Goal: Transaction & Acquisition: Subscribe to service/newsletter

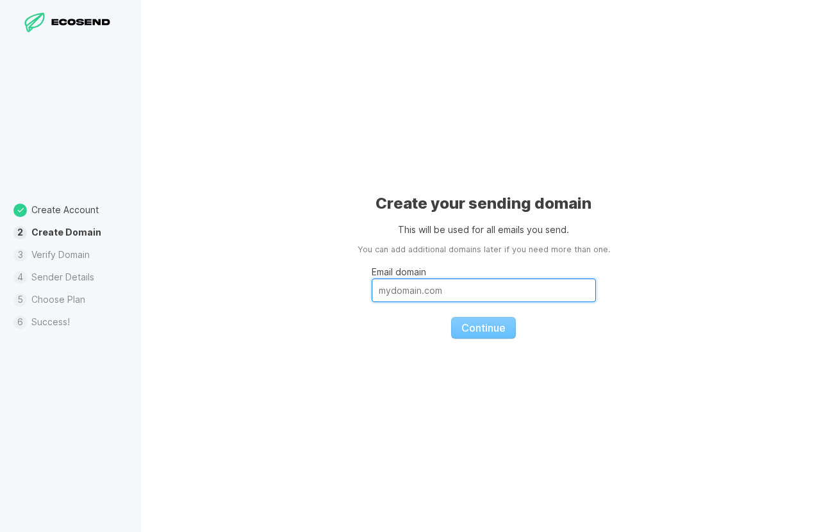
click at [415, 293] on input "Email domain" at bounding box center [484, 291] width 224 height 24
type input "[DOMAIN_NAME]"
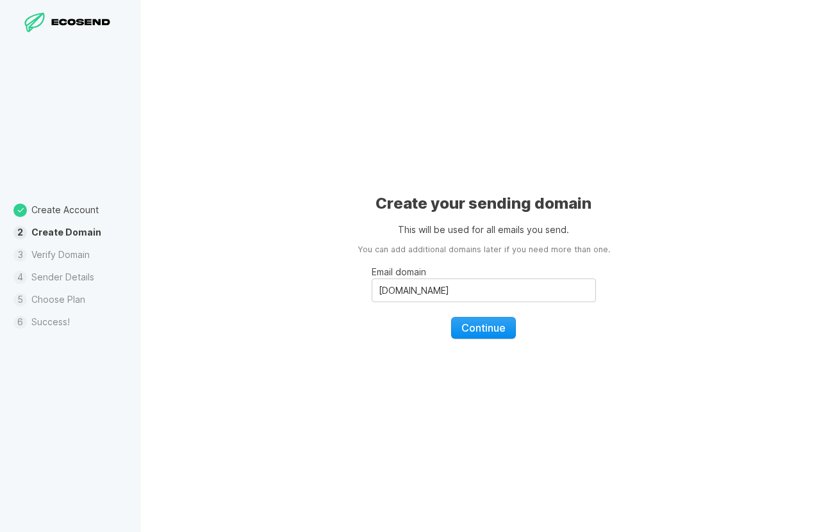
click at [475, 336] on button "Continue" at bounding box center [483, 328] width 65 height 22
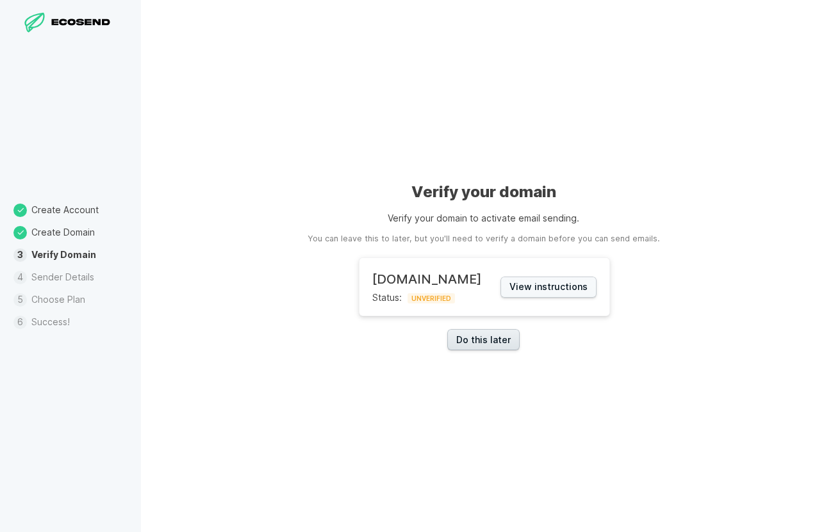
click at [508, 344] on link "Do this later" at bounding box center [483, 339] width 72 height 21
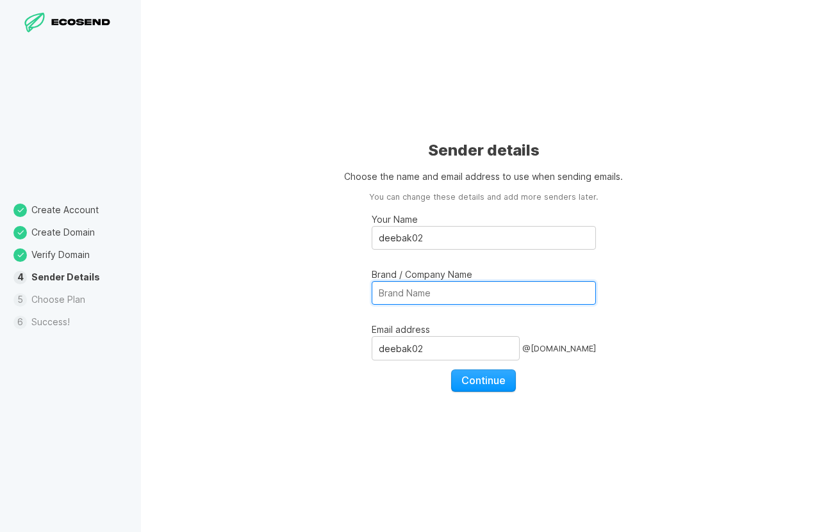
click at [466, 286] on input "Brand / Company Name" at bounding box center [484, 293] width 224 height 24
click at [483, 379] on span "Continue" at bounding box center [483, 380] width 44 height 13
select select "US"
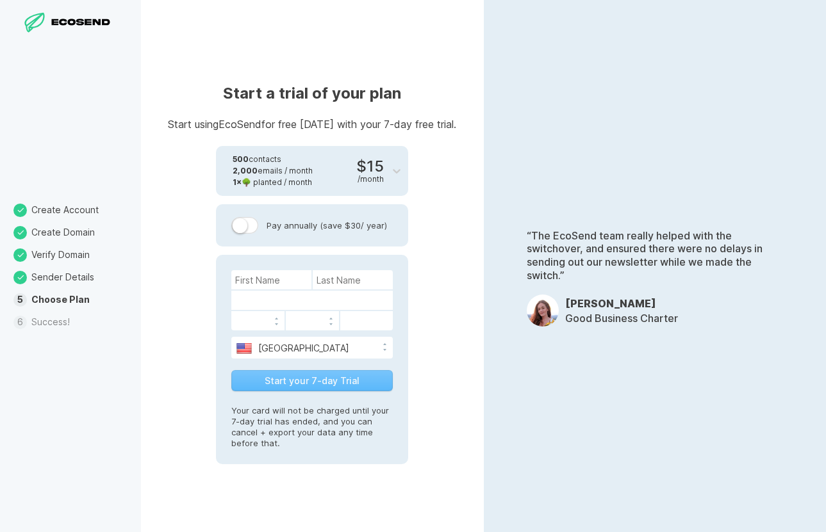
click at [246, 222] on label at bounding box center [244, 225] width 27 height 17
click at [0, 0] on input "Pay annually (save $30 / year)" at bounding box center [0, 0] width 0 height 0
click at [246, 222] on label at bounding box center [244, 225] width 27 height 17
click at [0, 0] on input "Pay annually (save $30 / year)" at bounding box center [0, 0] width 0 height 0
click at [256, 280] on input at bounding box center [271, 279] width 80 height 19
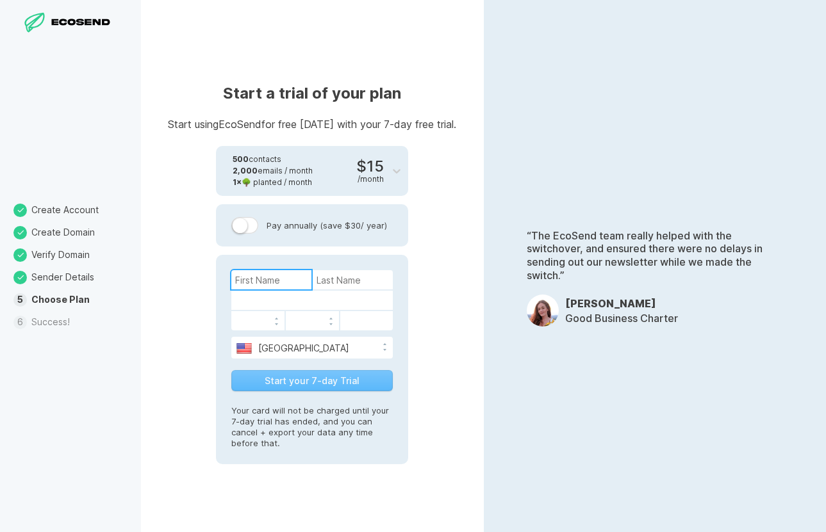
click at [289, 284] on input at bounding box center [271, 279] width 80 height 19
type input "Deeba"
type input "Khan"
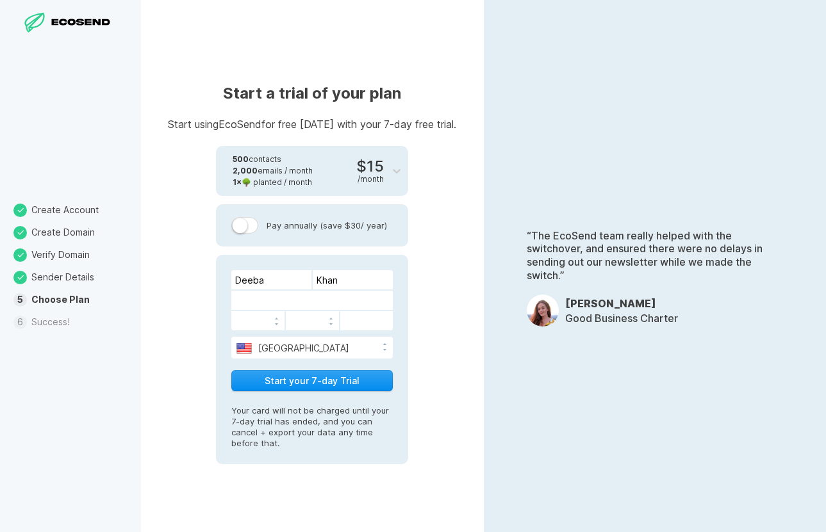
click at [338, 382] on button "Start your 7-day Trial" at bounding box center [311, 380] width 161 height 21
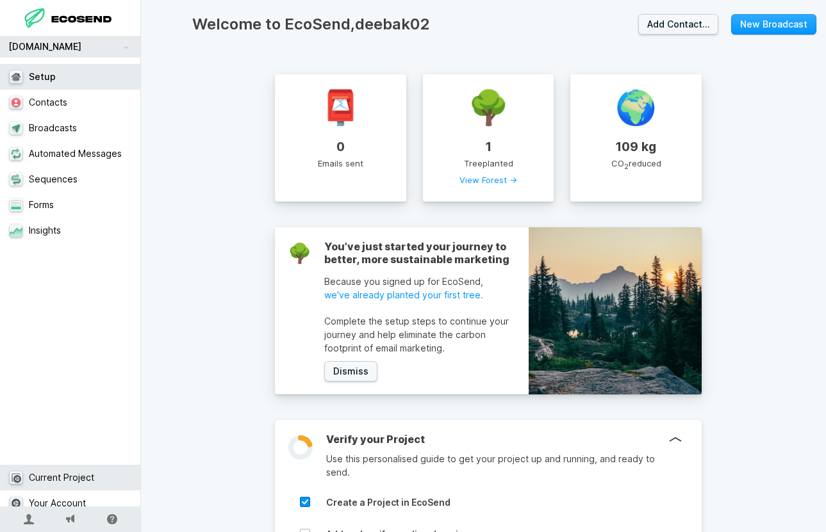
click at [81, 470] on link "Current Project" at bounding box center [75, 478] width 151 height 26
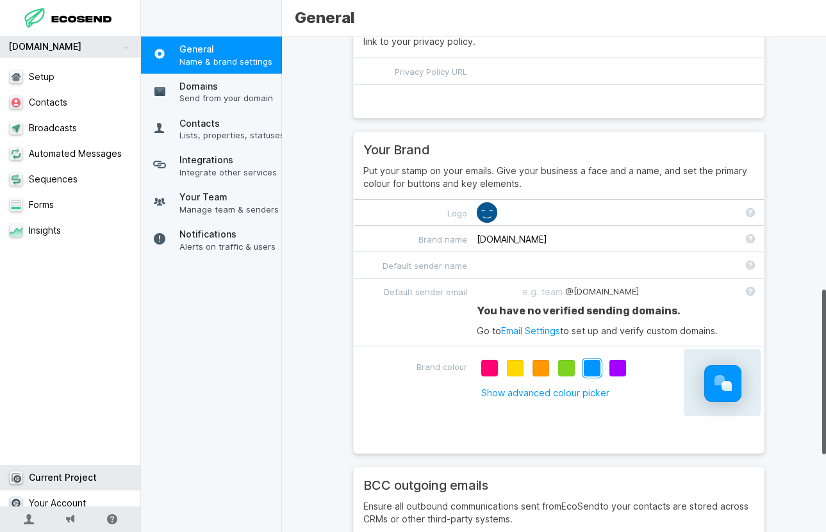
scroll to position [760, 0]
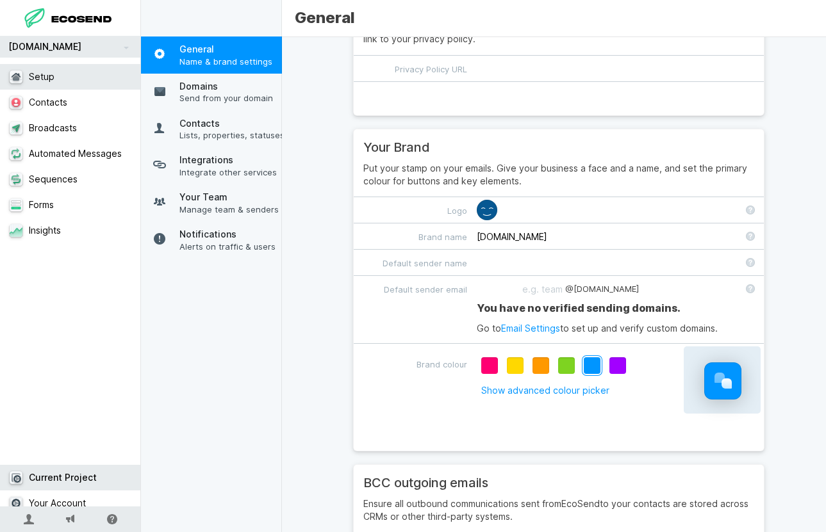
click at [88, 74] on link "Setup" at bounding box center [75, 77] width 151 height 26
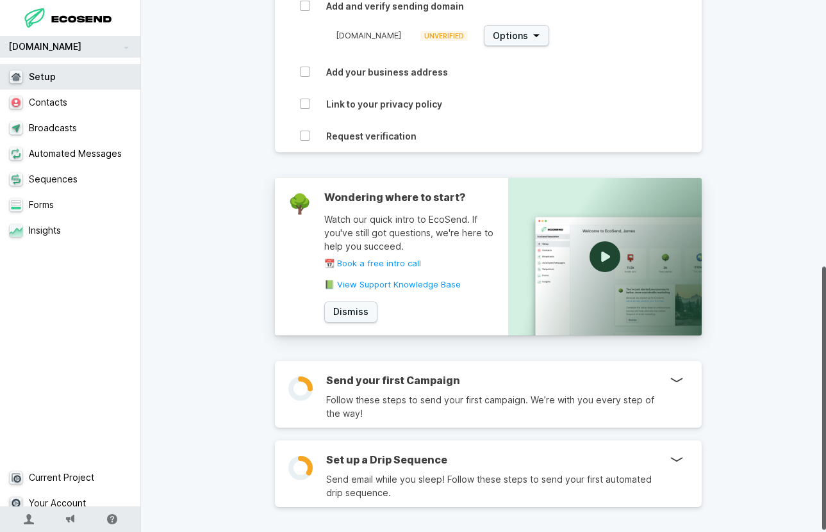
scroll to position [541, 0]
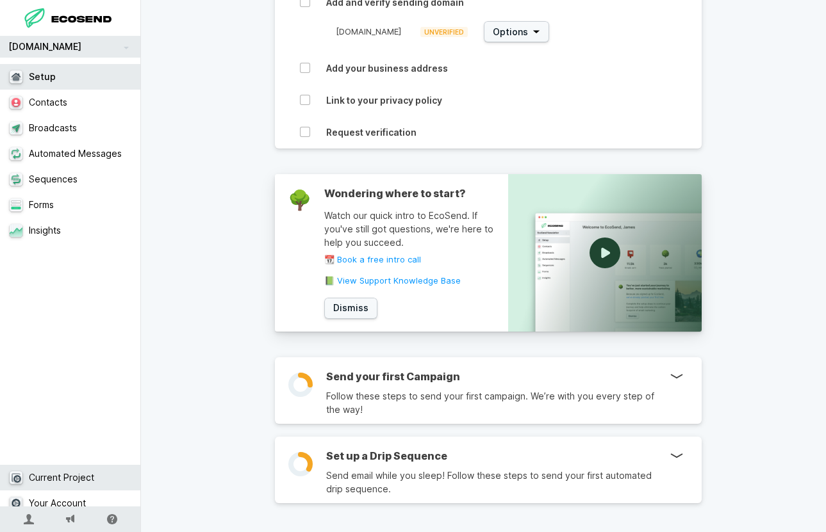
click at [54, 468] on link "Current Project" at bounding box center [75, 478] width 151 height 26
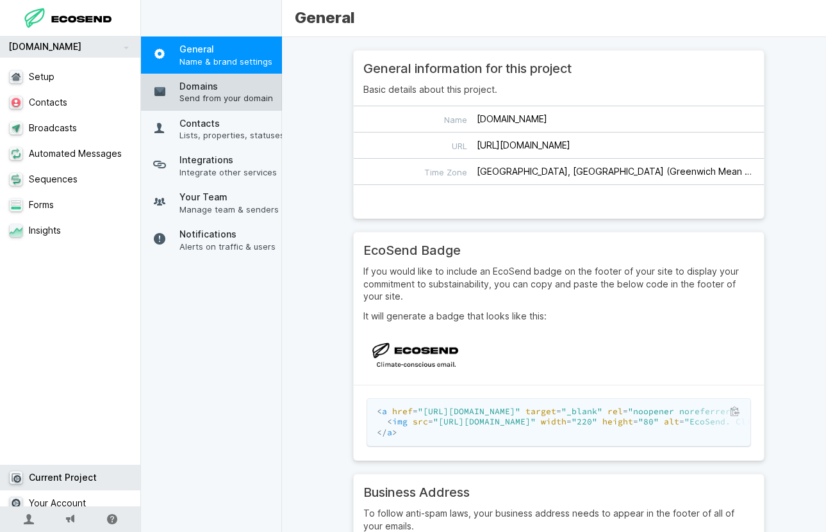
click at [228, 95] on span "Send from your domain" at bounding box center [232, 98] width 106 height 12
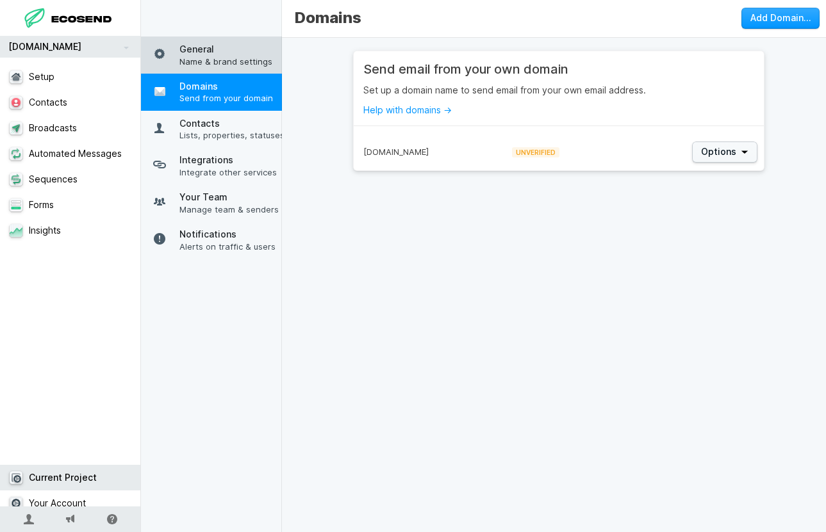
click at [223, 70] on link "General Name & brand settings" at bounding box center [216, 55] width 151 height 37
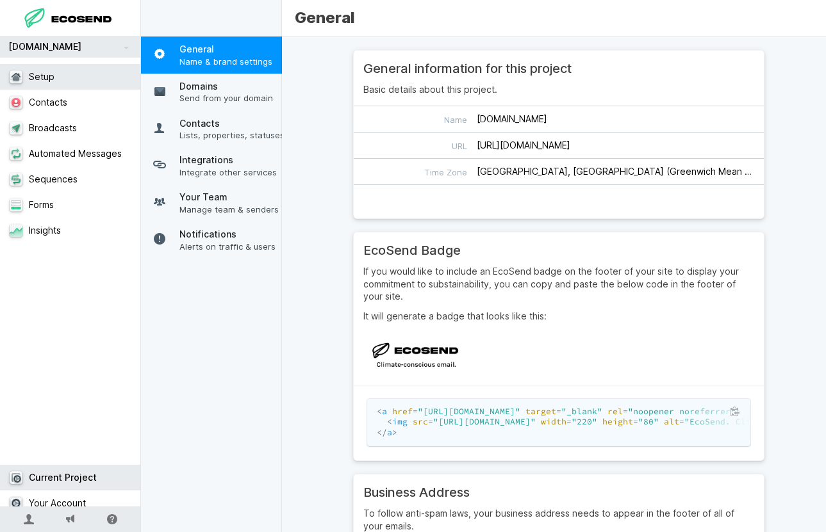
click at [72, 78] on link "Setup" at bounding box center [75, 77] width 151 height 26
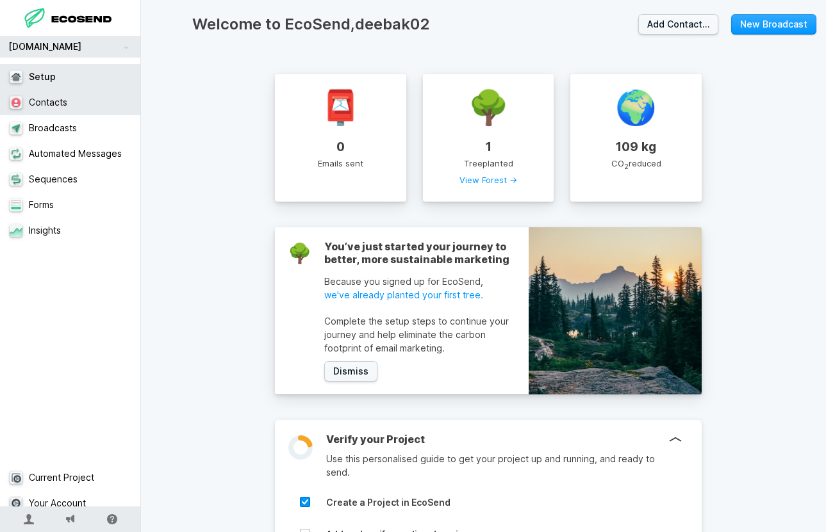
click at [78, 104] on link "Contacts" at bounding box center [75, 103] width 151 height 26
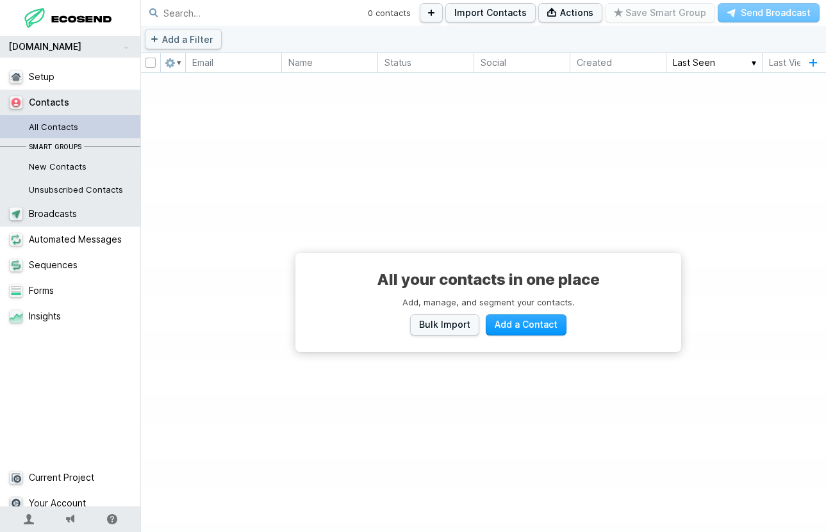
click at [85, 214] on link "Broadcasts" at bounding box center [75, 214] width 151 height 26
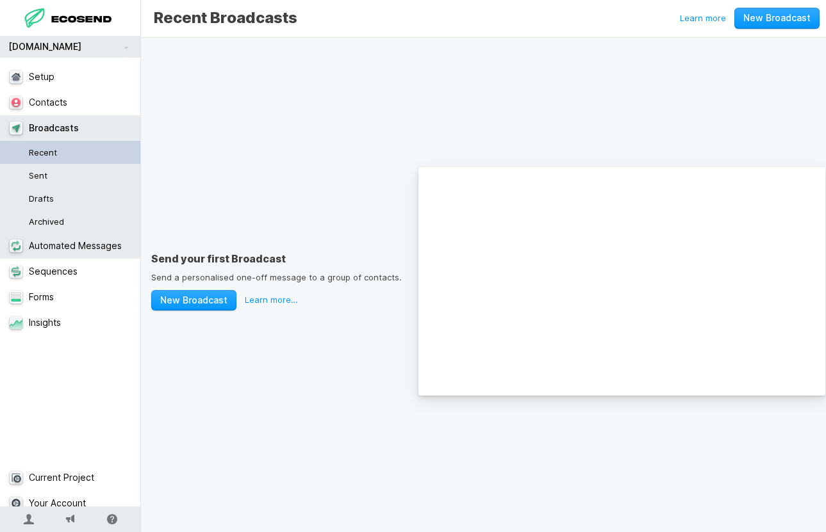
click at [85, 252] on link "Automated Messages" at bounding box center [75, 246] width 151 height 26
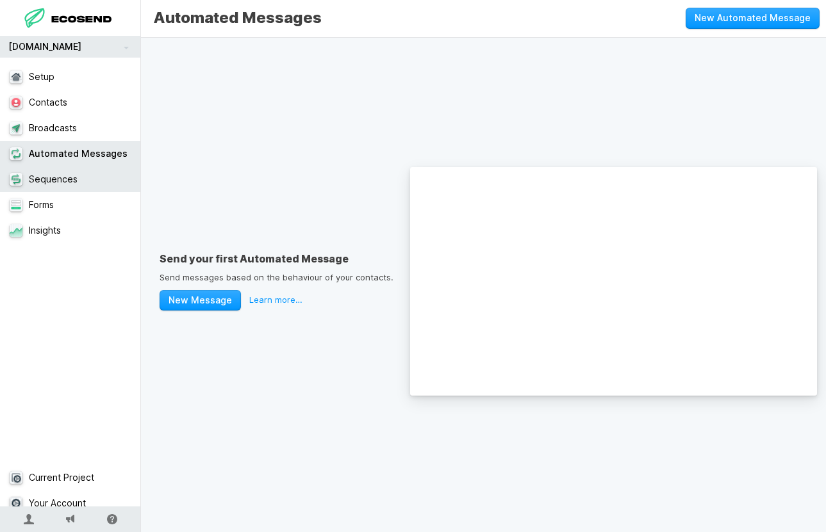
click at [68, 188] on link "Sequences" at bounding box center [75, 180] width 151 height 26
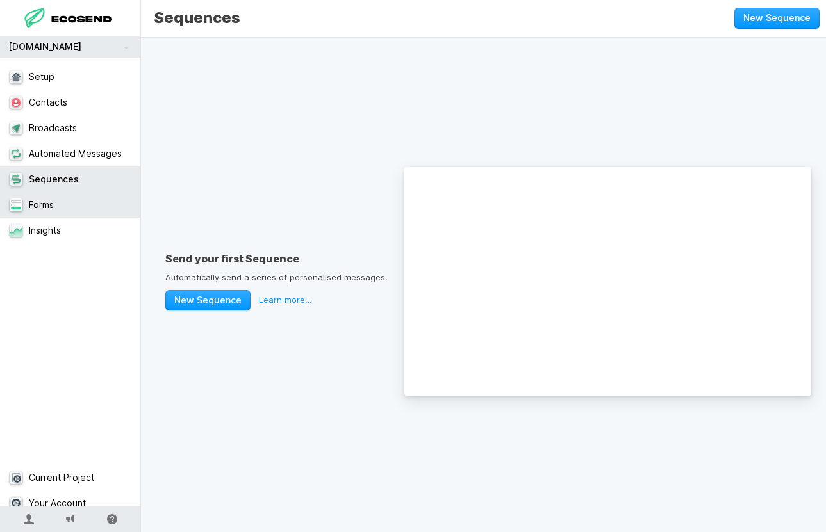
click at [65, 197] on link "Forms" at bounding box center [75, 205] width 151 height 26
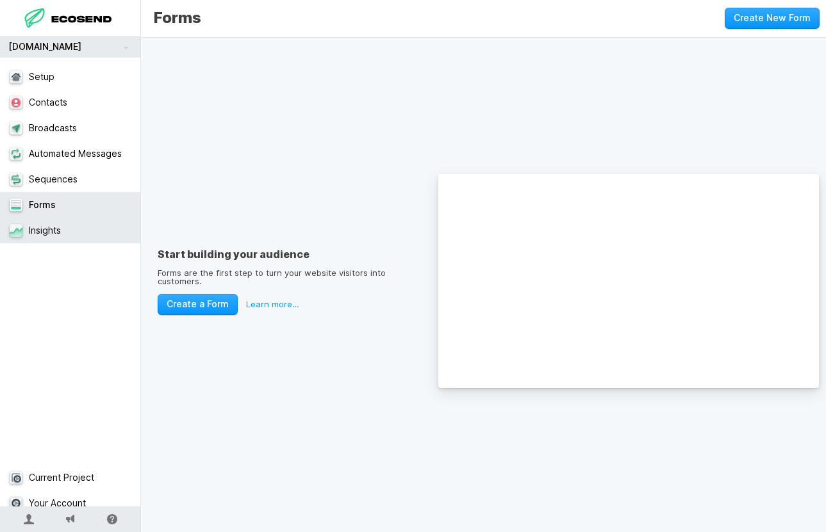
click at [74, 238] on link "Insights" at bounding box center [75, 231] width 151 height 26
select select "30"
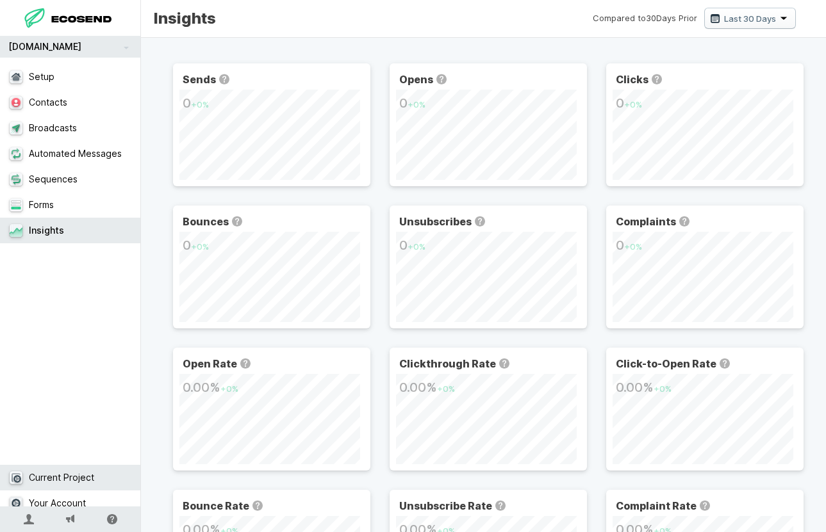
click at [85, 466] on link "Current Project" at bounding box center [75, 478] width 151 height 26
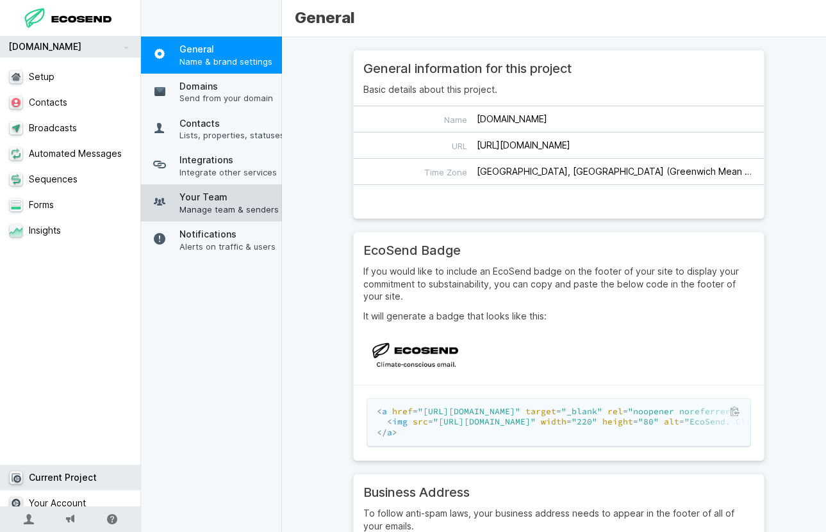
click at [224, 204] on span "Your Team" at bounding box center [232, 197] width 106 height 13
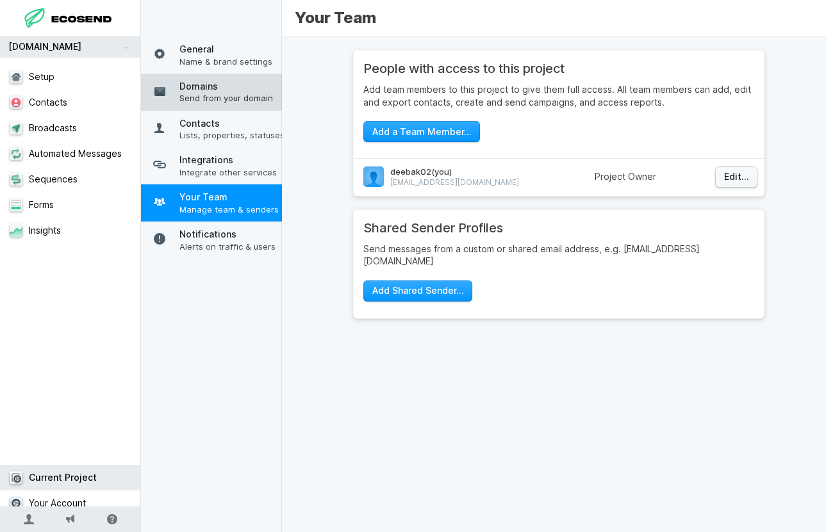
click at [224, 106] on link "Domains Send from your domain" at bounding box center [216, 92] width 151 height 37
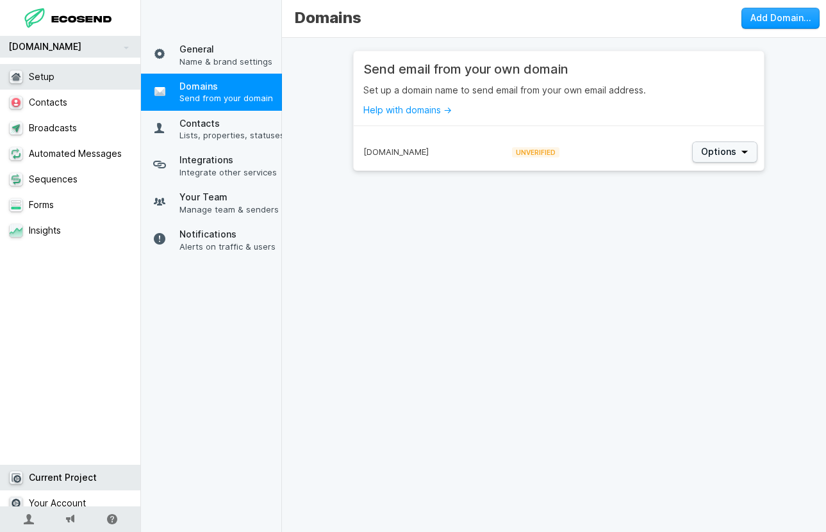
click at [65, 70] on link "Setup" at bounding box center [75, 77] width 151 height 26
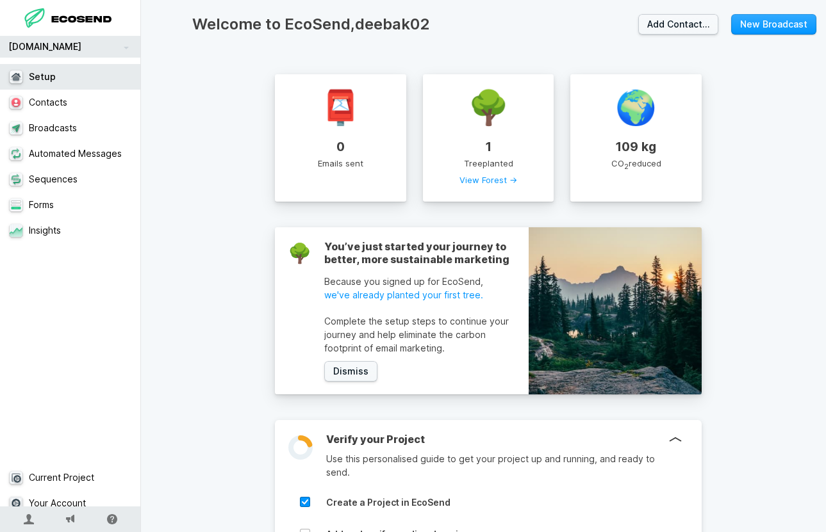
click at [122, 49] on link "[DOMAIN_NAME]" at bounding box center [70, 47] width 141 height 22
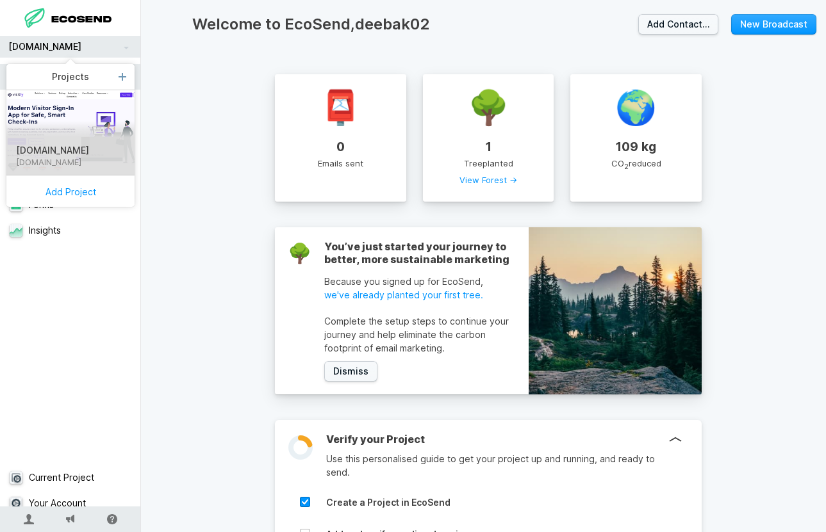
click at [58, 157] on h4 "[DOMAIN_NAME]" at bounding box center [75, 162] width 138 height 10
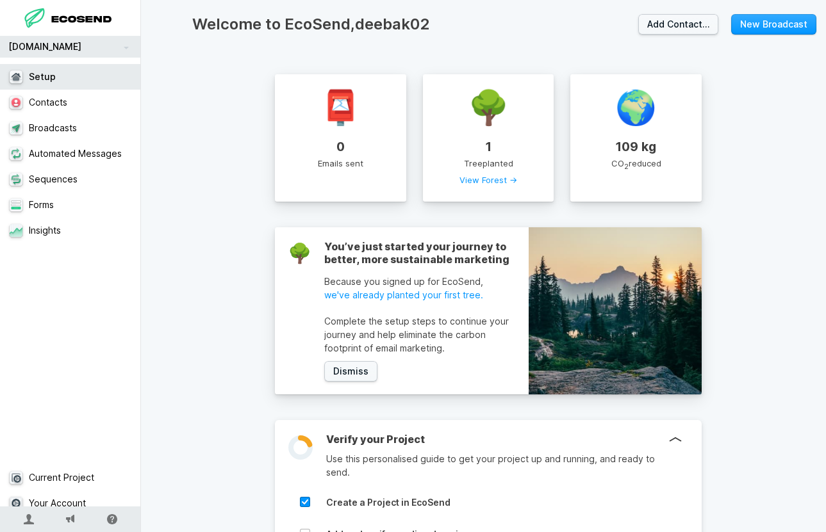
click at [127, 50] on link "[DOMAIN_NAME]" at bounding box center [70, 47] width 141 height 22
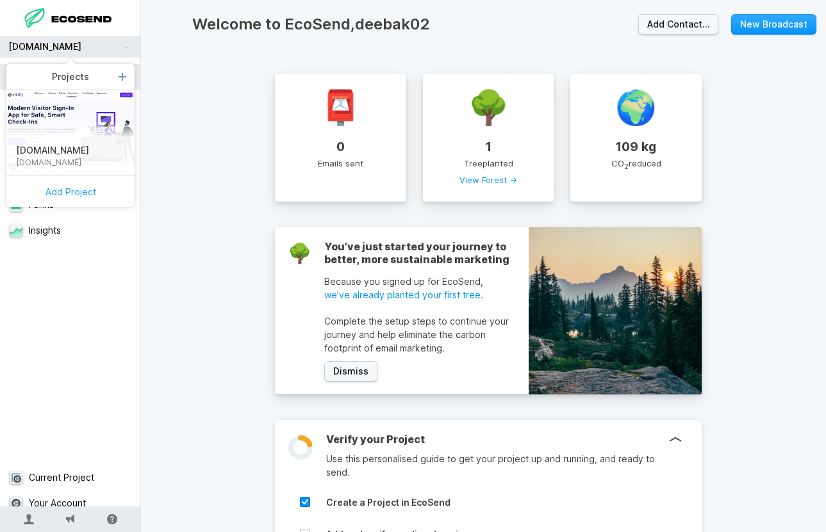
click at [90, 192] on button "Add Project" at bounding box center [70, 191] width 128 height 32
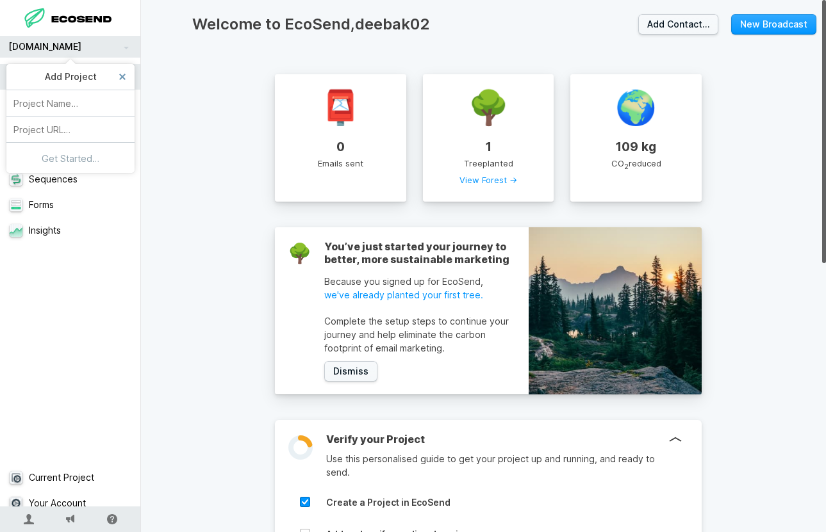
click at [358, 167] on div "📮 0 Emails sent" at bounding box center [340, 137] width 131 height 127
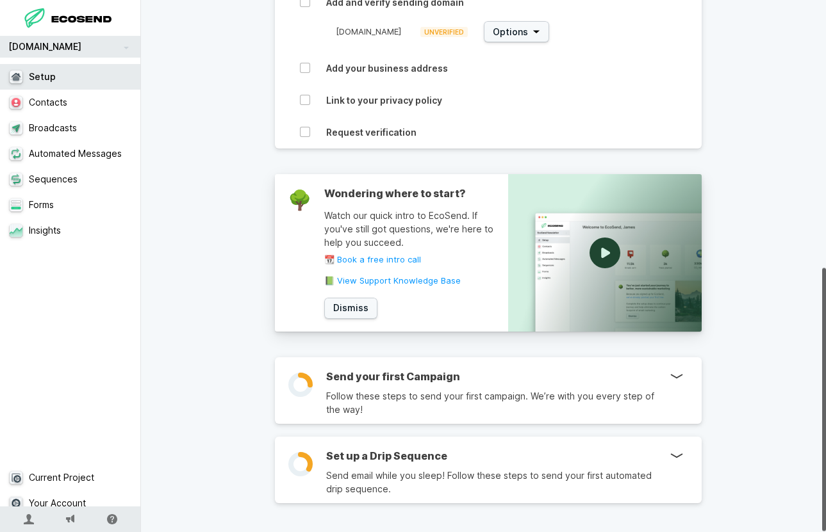
scroll to position [541, 0]
click at [539, 400] on p "Follow these steps to send your first campaign. We’re with you every step of th…" at bounding box center [497, 403] width 343 height 27
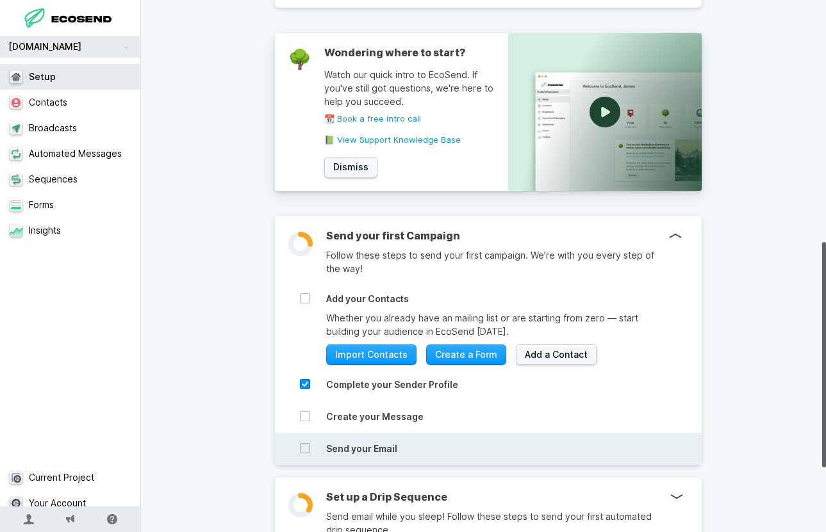
scroll to position [724, 0]
